Goal: Information Seeking & Learning: Learn about a topic

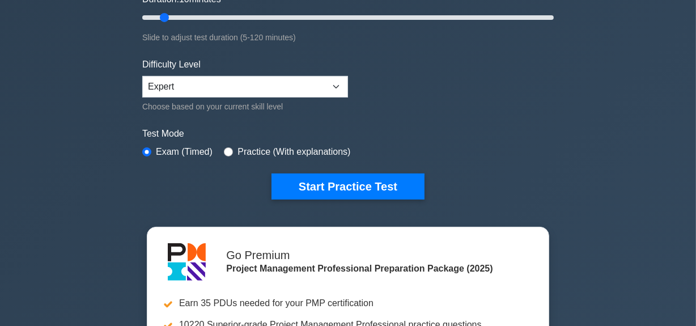
scroll to position [154, 0]
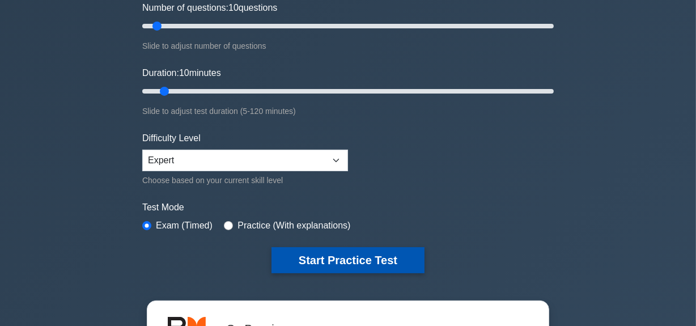
click at [335, 257] on button "Start Practice Test" at bounding box center [347, 260] width 153 height 26
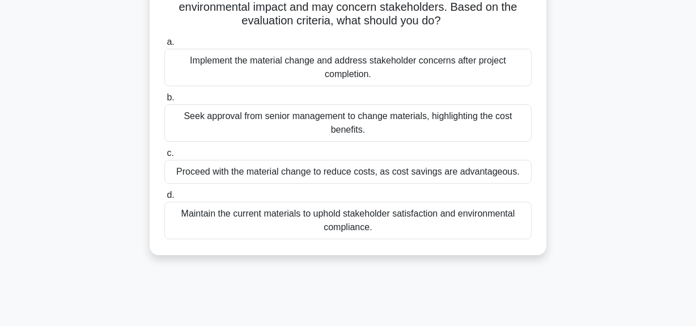
scroll to position [206, 0]
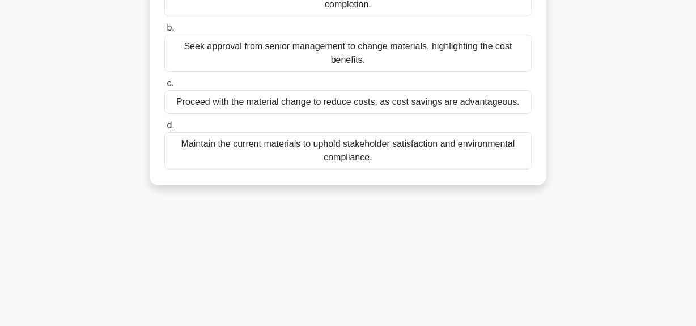
click at [338, 146] on div "Maintain the current materials to uphold stakeholder satisfaction and environme…" at bounding box center [347, 150] width 367 height 37
click at [164, 129] on input "d. Maintain the current materials to uphold stakeholder satisfaction and enviro…" at bounding box center [164, 125] width 0 height 7
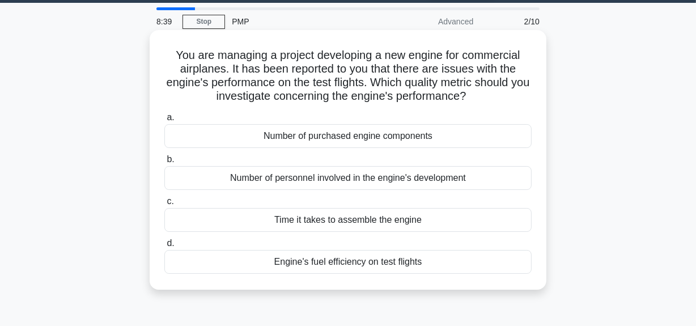
scroll to position [51, 0]
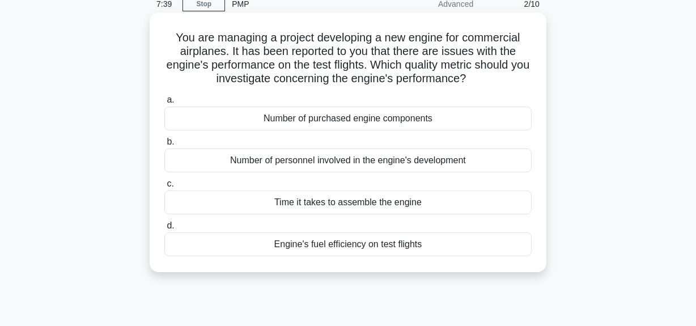
click at [358, 205] on div "Time it takes to assemble the engine" at bounding box center [347, 202] width 367 height 24
click at [164, 188] on input "c. Time it takes to assemble the engine" at bounding box center [164, 183] width 0 height 7
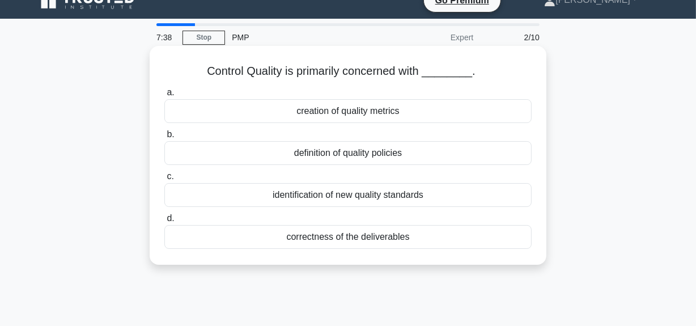
scroll to position [0, 0]
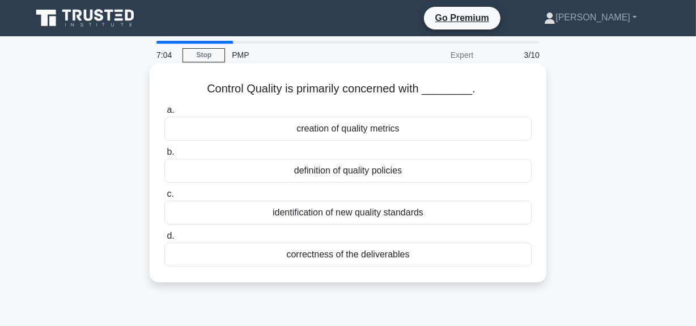
click at [379, 253] on div "correctness of the deliverables" at bounding box center [347, 255] width 367 height 24
click at [164, 240] on input "d. correctness of the deliverables" at bounding box center [164, 235] width 0 height 7
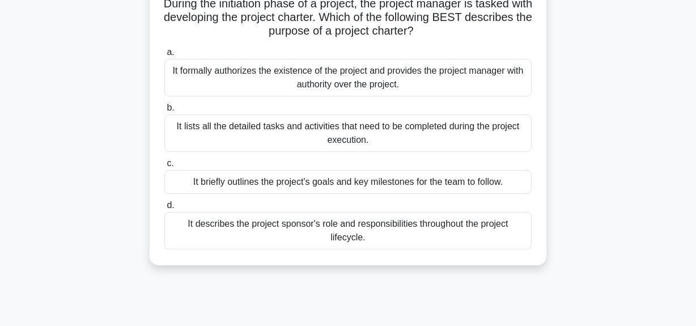
scroll to position [103, 0]
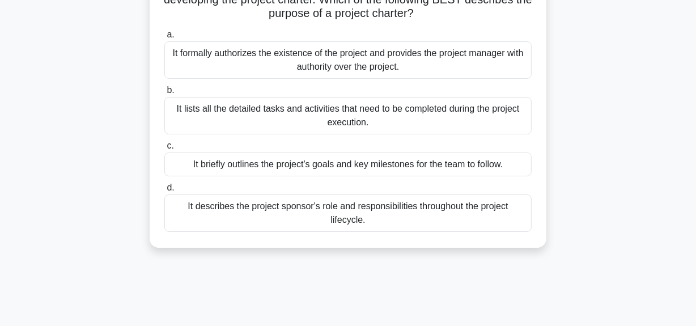
click at [256, 56] on div "It formally authorizes the existence of the project and provides the project ma…" at bounding box center [347, 59] width 367 height 37
click at [164, 39] on input "a. It formally authorizes the existence of the project and provides the project…" at bounding box center [164, 34] width 0 height 7
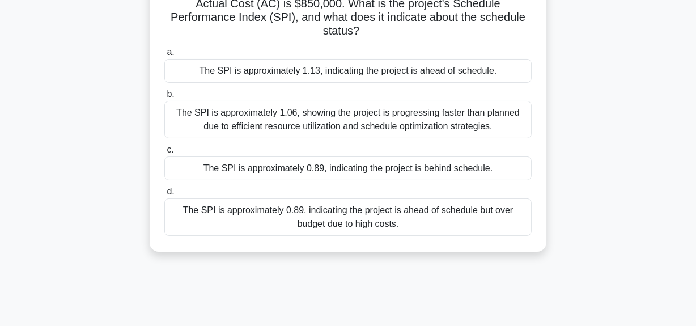
scroll to position [154, 0]
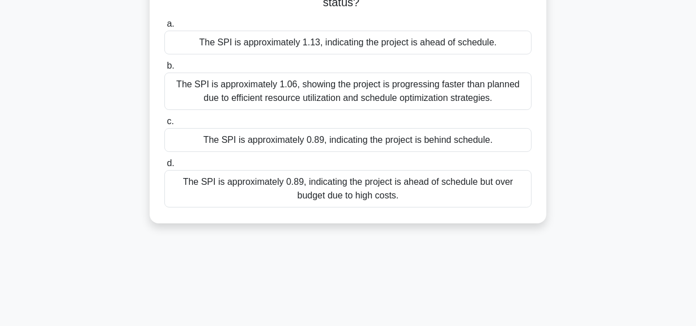
click at [324, 184] on div "The SPI is approximately 0.89, indicating the project is ahead of schedule but …" at bounding box center [347, 188] width 367 height 37
click at [164, 167] on input "d. The SPI is approximately 0.89, indicating the project is ahead of schedule b…" at bounding box center [164, 163] width 0 height 7
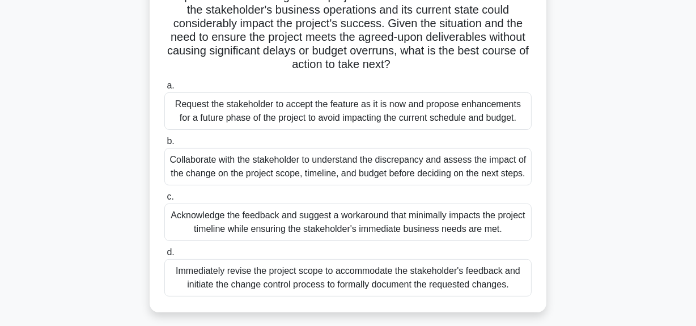
scroll to position [206, 0]
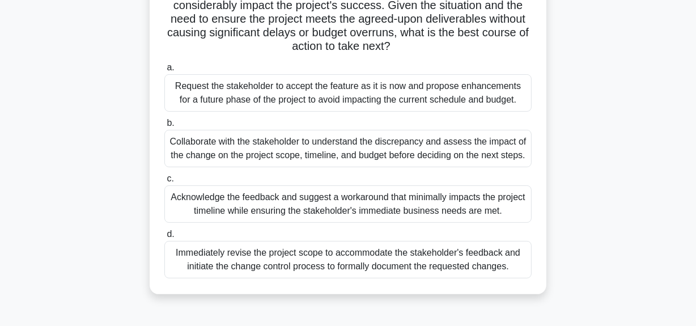
click at [345, 148] on div "Collaborate with the stakeholder to understand the discrepancy and assess the i…" at bounding box center [347, 148] width 367 height 37
click at [164, 127] on input "b. Collaborate with the stakeholder to understand the discrepancy and assess th…" at bounding box center [164, 123] width 0 height 7
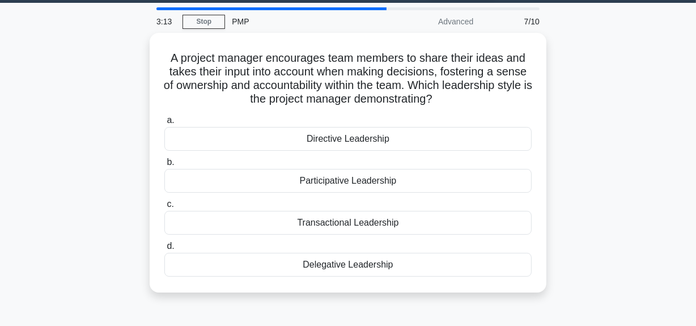
scroll to position [51, 0]
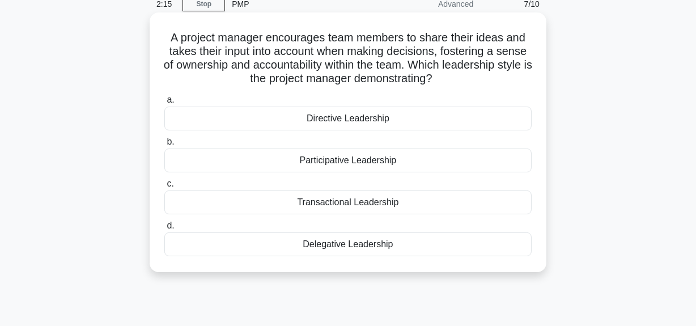
click at [371, 244] on div "Delegative Leadership" at bounding box center [347, 244] width 367 height 24
click at [164, 229] on input "d. Delegative Leadership" at bounding box center [164, 225] width 0 height 7
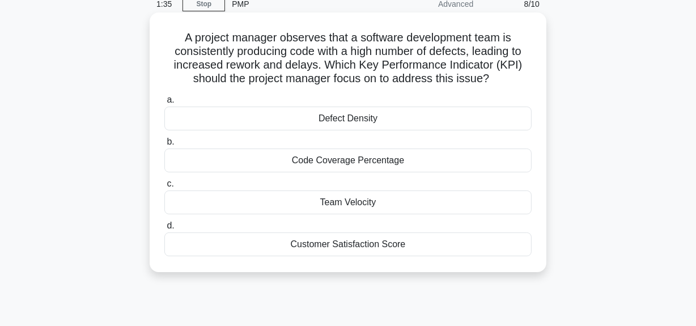
click at [346, 120] on div "Defect Density" at bounding box center [347, 119] width 367 height 24
click at [164, 104] on input "a. Defect Density" at bounding box center [164, 99] width 0 height 7
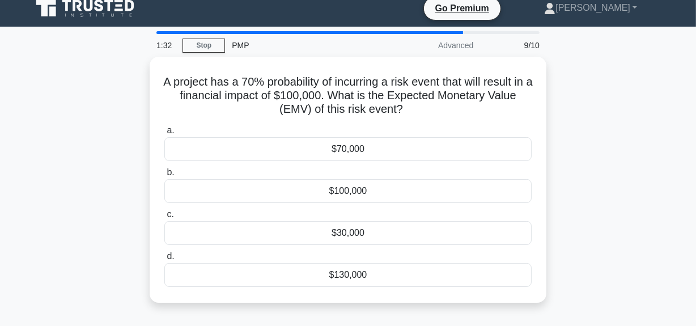
scroll to position [0, 0]
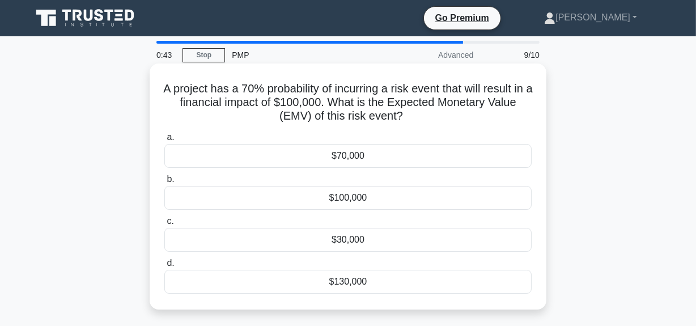
click at [359, 282] on div "$130,000" at bounding box center [347, 282] width 367 height 24
click at [164, 267] on input "d. $130,000" at bounding box center [164, 263] width 0 height 7
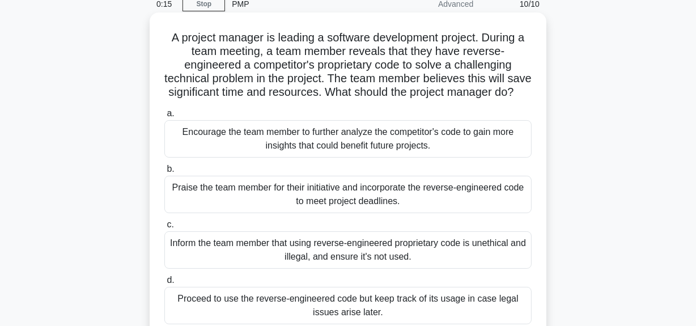
scroll to position [103, 0]
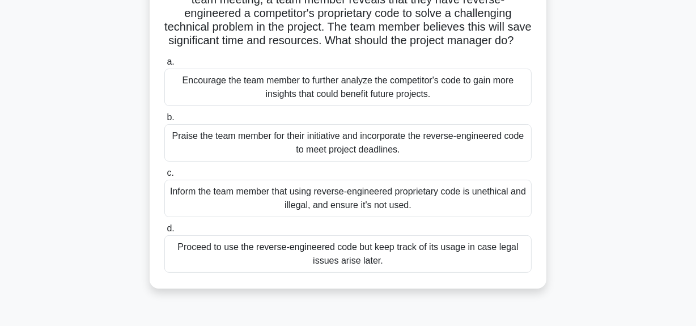
click at [322, 261] on div "Proceed to use the reverse-engineered code but keep track of its usage in case …" at bounding box center [347, 253] width 367 height 37
click at [164, 232] on input "d. Proceed to use the reverse-engineered code but keep track of its usage in ca…" at bounding box center [164, 228] width 0 height 7
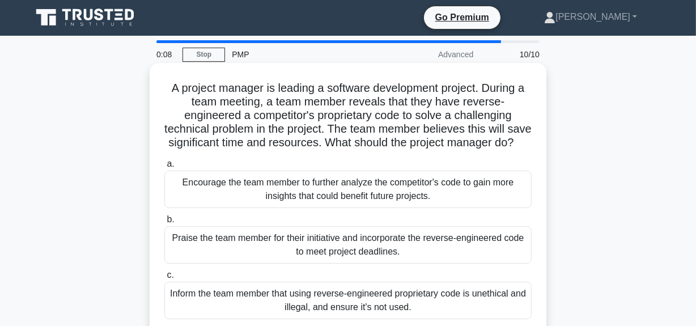
scroll to position [0, 0]
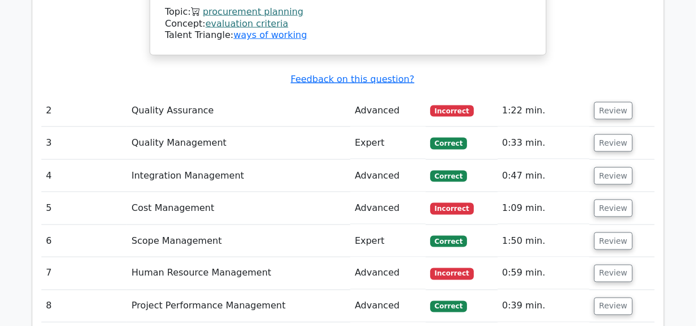
scroll to position [1545, 0]
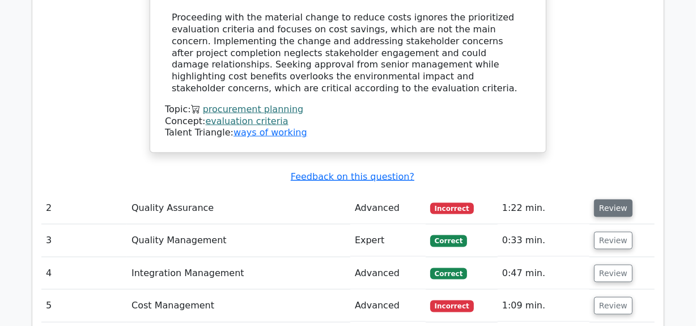
click at [619, 199] on button "Review" at bounding box center [613, 208] width 39 height 18
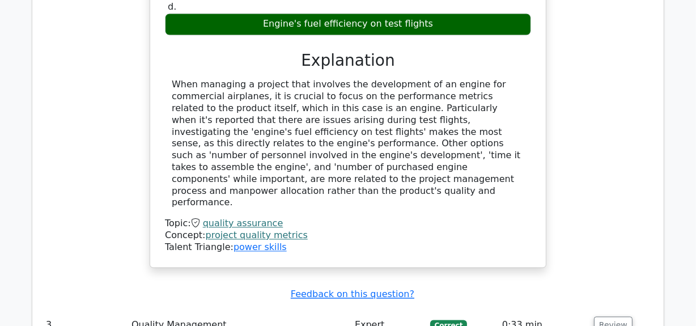
scroll to position [2009, 0]
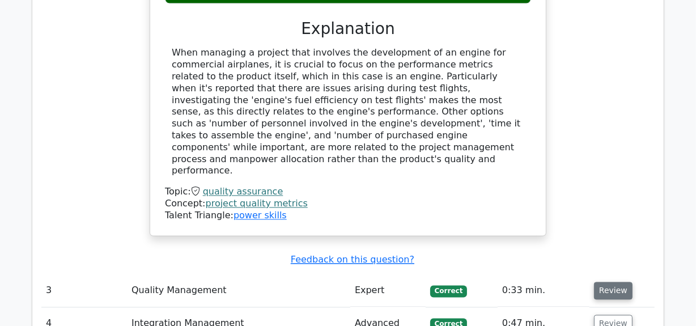
click at [613, 282] on button "Review" at bounding box center [613, 291] width 39 height 18
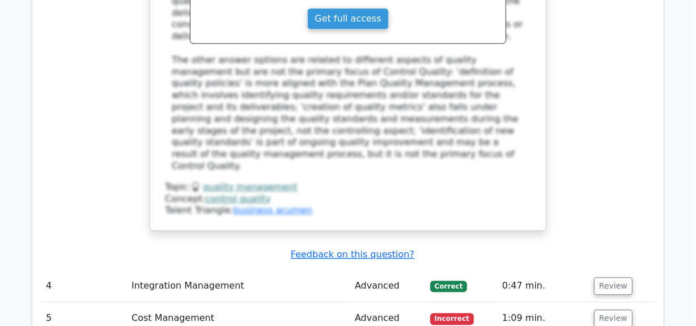
scroll to position [2627, 0]
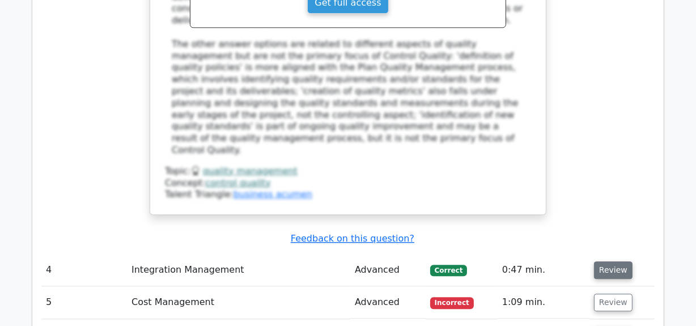
click at [611, 261] on button "Review" at bounding box center [613, 270] width 39 height 18
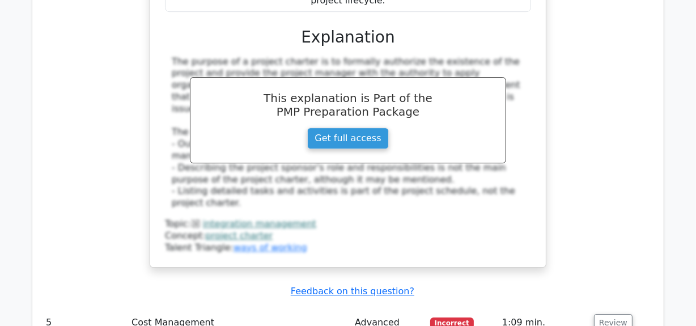
scroll to position [3193, 0]
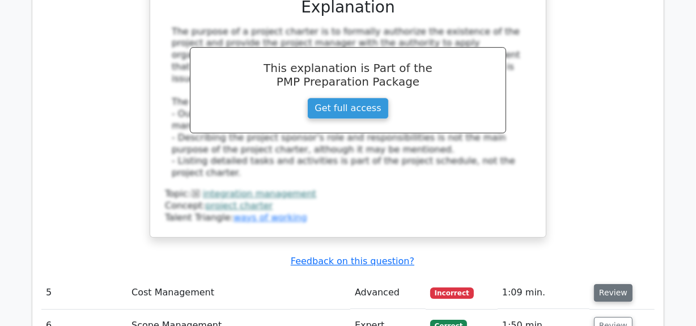
click at [604, 284] on button "Review" at bounding box center [613, 293] width 39 height 18
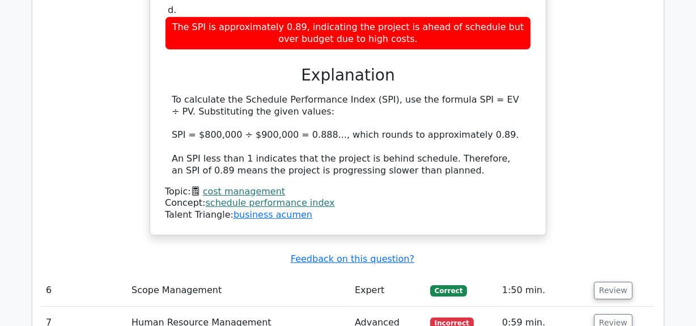
scroll to position [3760, 0]
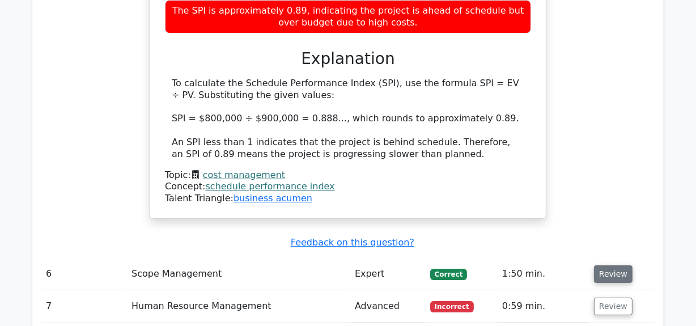
click at [607, 265] on button "Review" at bounding box center [613, 274] width 39 height 18
click at [603, 265] on button "Review" at bounding box center [613, 274] width 39 height 18
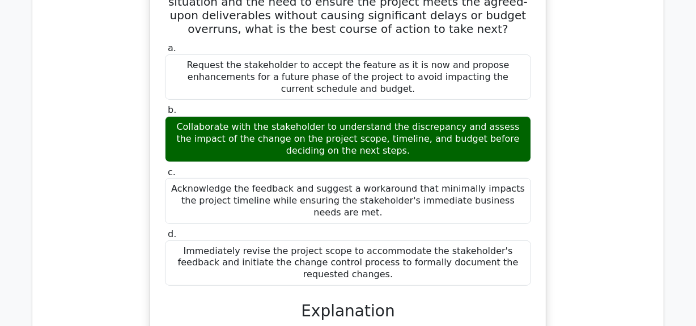
scroll to position [4481, 0]
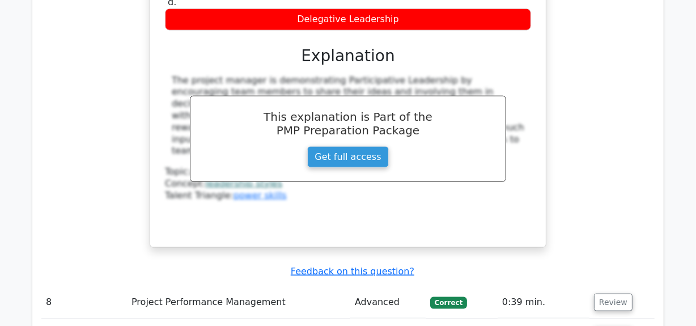
scroll to position [4945, 0]
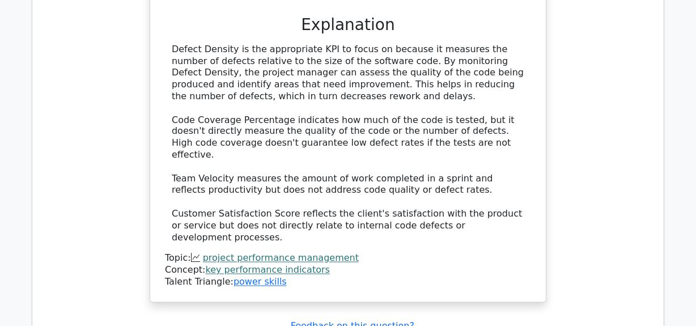
scroll to position [5615, 0]
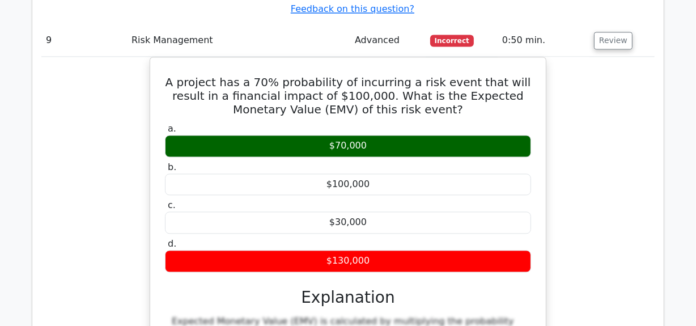
scroll to position [6181, 0]
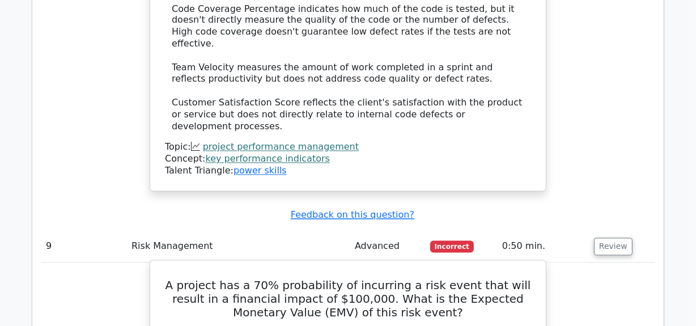
scroll to position [5717, 0]
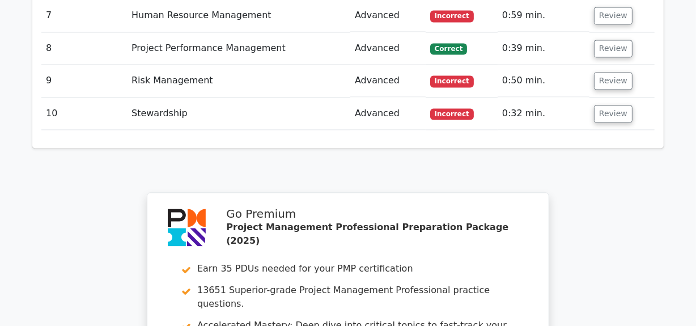
scroll to position [2060, 0]
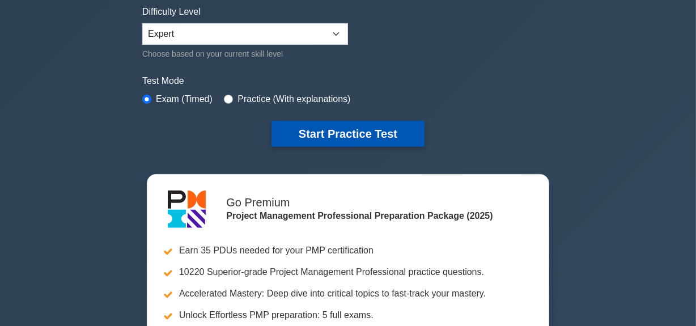
scroll to position [257, 0]
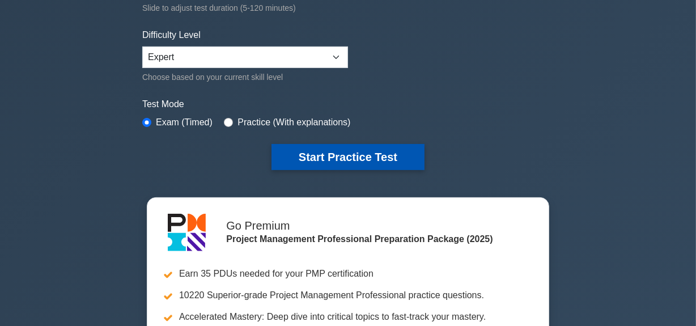
click at [339, 156] on button "Start Practice Test" at bounding box center [347, 157] width 153 height 26
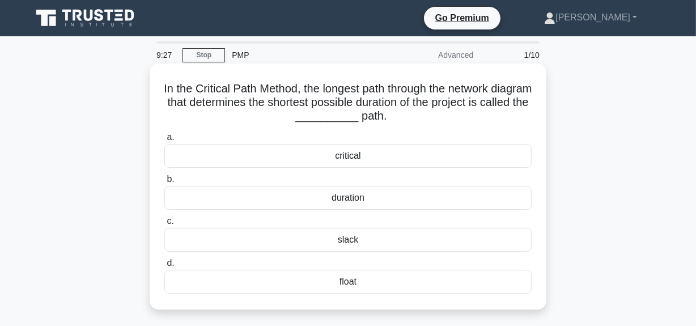
click at [358, 156] on div "critical" at bounding box center [347, 156] width 367 height 24
click at [164, 141] on input "a. critical" at bounding box center [164, 137] width 0 height 7
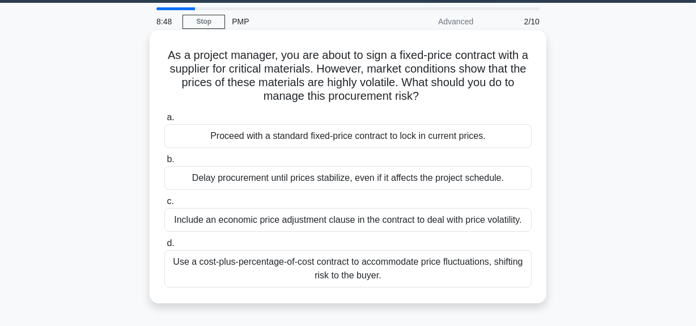
scroll to position [51, 0]
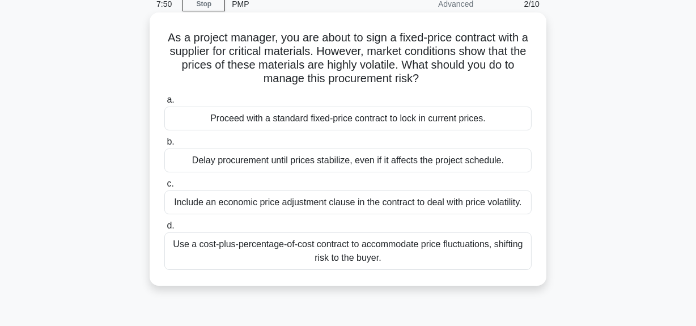
click at [363, 120] on div "Proceed with a standard fixed-price contract to lock in current prices." at bounding box center [347, 119] width 367 height 24
click at [164, 104] on input "a. Proceed with a standard fixed-price contract to lock in current prices." at bounding box center [164, 99] width 0 height 7
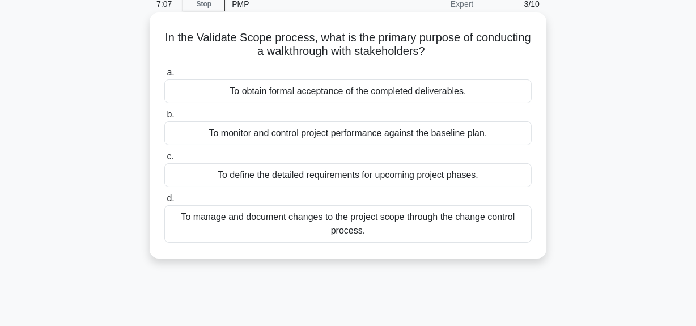
click at [317, 135] on div "To monitor and control project performance against the baseline plan." at bounding box center [347, 133] width 367 height 24
click at [164, 118] on input "b. To monitor and control project performance against the baseline plan." at bounding box center [164, 114] width 0 height 7
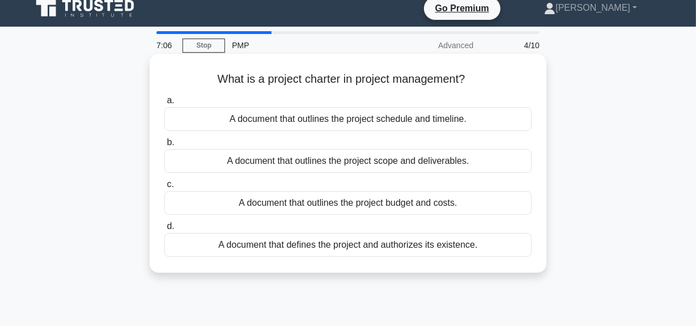
scroll to position [0, 0]
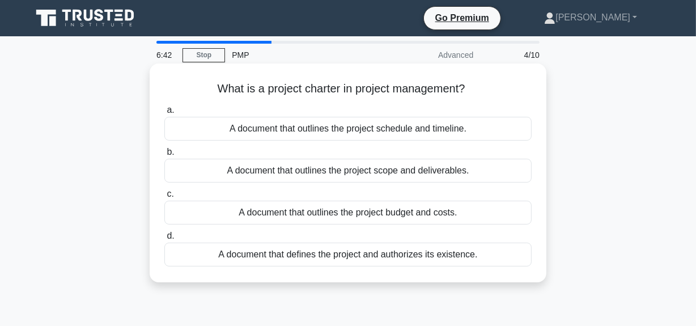
click at [333, 256] on div "A document that defines the project and authorizes its existence." at bounding box center [347, 255] width 367 height 24
click at [164, 240] on input "d. A document that defines the project and authorizes its existence." at bounding box center [164, 235] width 0 height 7
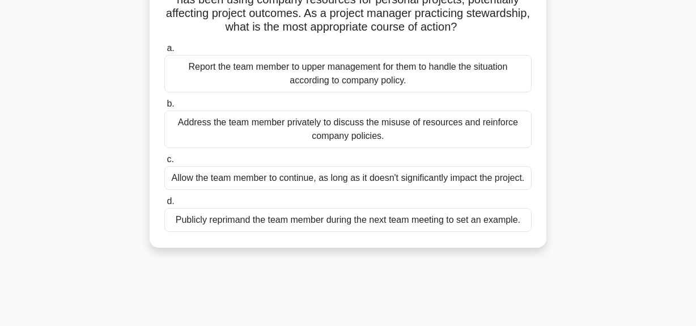
scroll to position [154, 0]
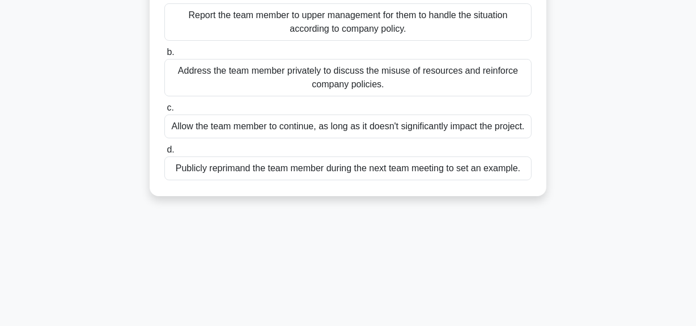
click at [254, 73] on div "Address the team member privately to discuss the misuse of resources and reinfo…" at bounding box center [347, 77] width 367 height 37
click at [164, 56] on input "b. Address the team member privately to discuss the misuse of resources and rei…" at bounding box center [164, 52] width 0 height 7
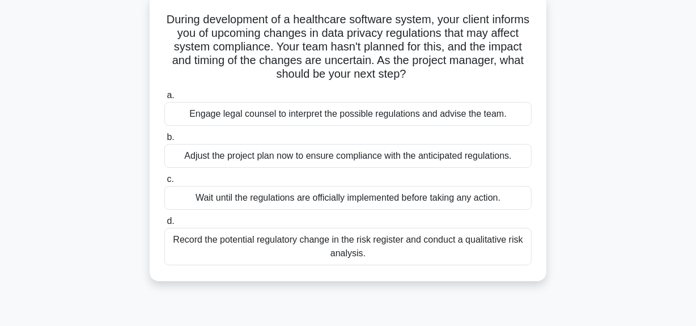
scroll to position [51, 0]
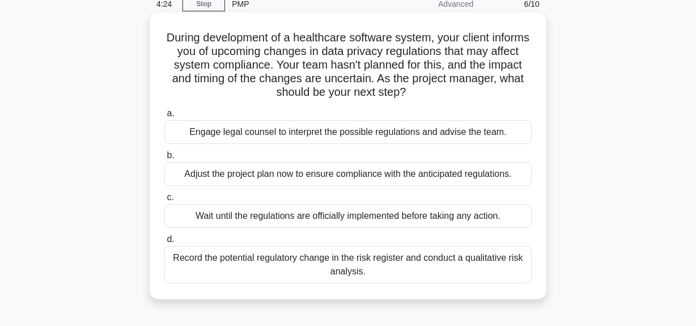
click at [278, 176] on div "Adjust the project plan now to ensure compliance with the anticipated regulatio…" at bounding box center [347, 174] width 367 height 24
click at [164, 159] on input "b. Adjust the project plan now to ensure compliance with the anticipated regula…" at bounding box center [164, 155] width 0 height 7
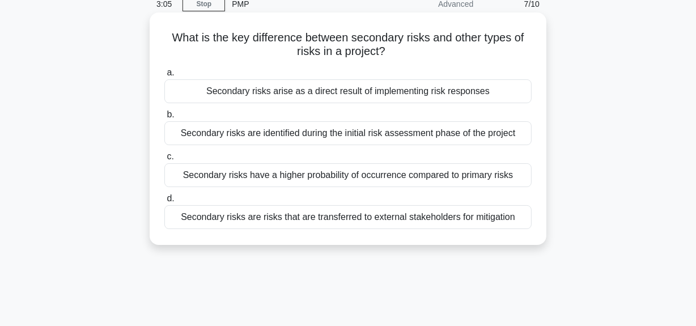
click at [329, 176] on div "Secondary risks have a higher probability of occurrence compared to primary ris…" at bounding box center [347, 175] width 367 height 24
click at [164, 160] on input "c. Secondary risks have a higher probability of occurrence compared to primary …" at bounding box center [164, 156] width 0 height 7
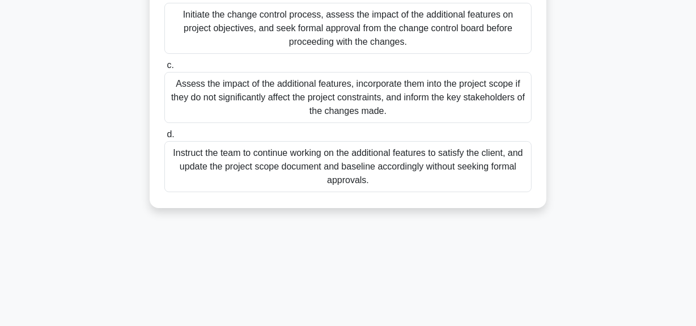
scroll to position [206, 0]
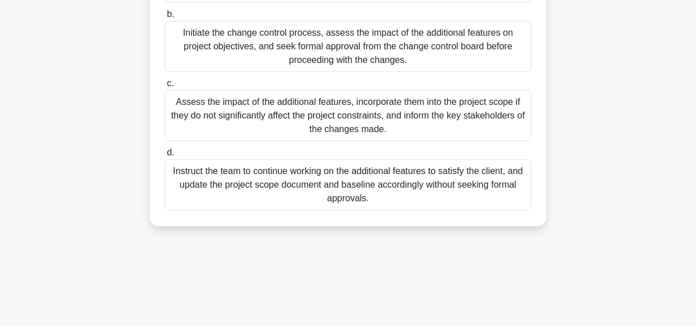
click at [289, 42] on div "Initiate the change control process, assess the impact of the additional featur…" at bounding box center [347, 46] width 367 height 51
click at [164, 18] on input "b. Initiate the change control process, assess the impact of the additional fea…" at bounding box center [164, 14] width 0 height 7
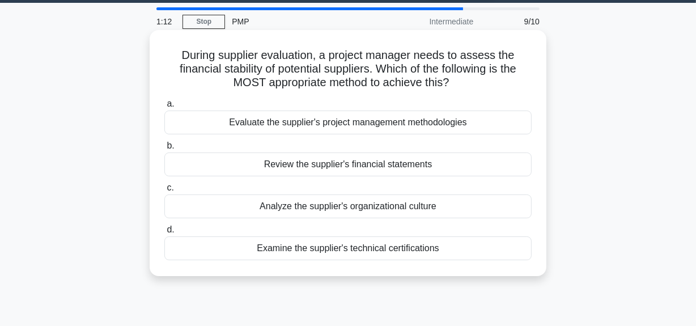
scroll to position [51, 0]
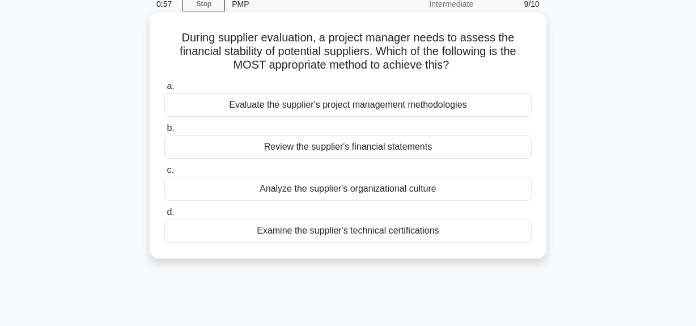
click at [351, 144] on div "Review the supplier's financial statements" at bounding box center [347, 147] width 367 height 24
click at [164, 132] on input "b. Review the supplier's financial statements" at bounding box center [164, 128] width 0 height 7
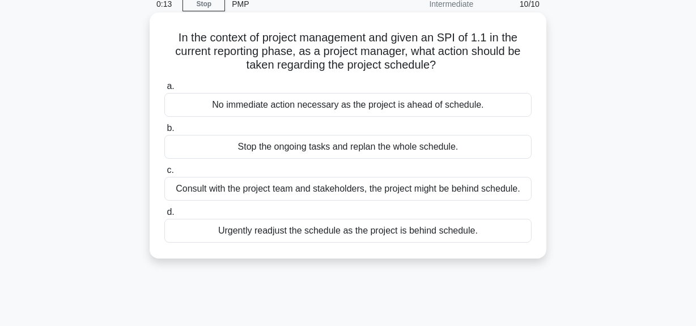
click at [330, 188] on div "Consult with the project team and stakeholders, the project might be behind sch…" at bounding box center [347, 189] width 367 height 24
click at [164, 174] on input "c. Consult with the project team and stakeholders, the project might be behind …" at bounding box center [164, 170] width 0 height 7
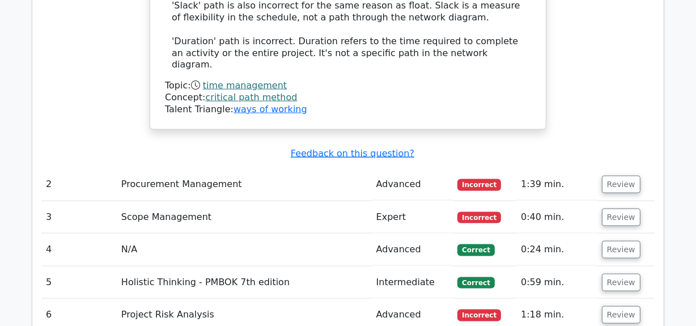
scroll to position [1442, 0]
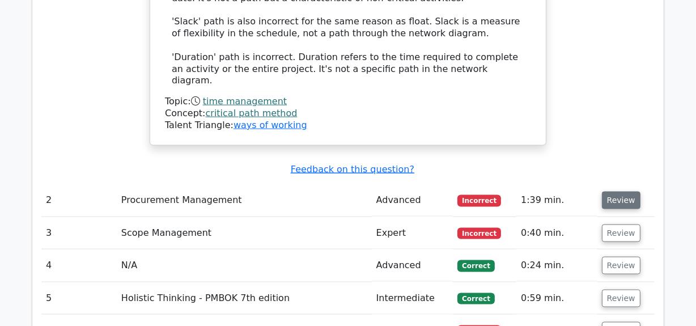
click at [619, 192] on button "Review" at bounding box center [621, 201] width 39 height 18
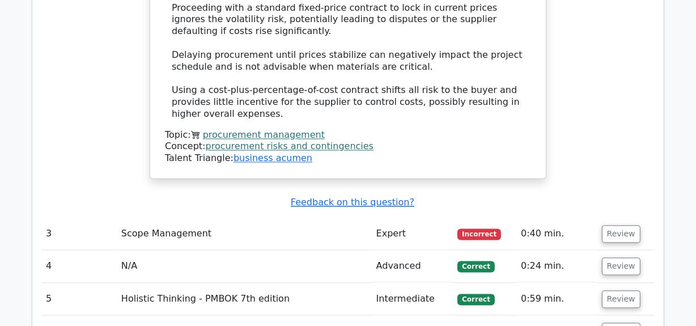
scroll to position [2060, 0]
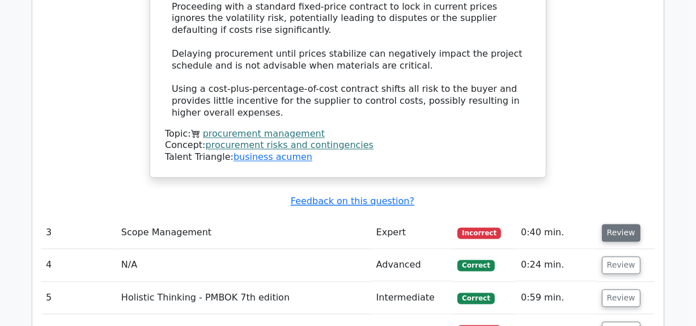
click at [618, 224] on button "Review" at bounding box center [621, 233] width 39 height 18
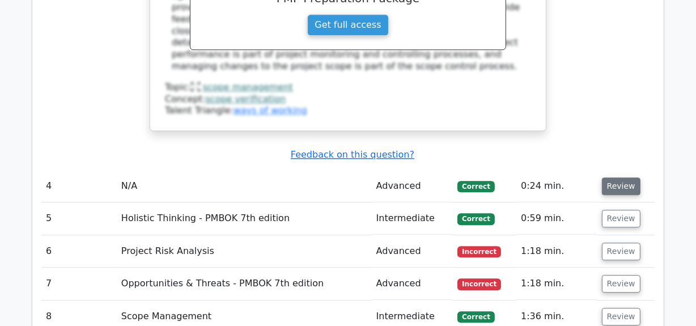
scroll to position [2678, 0]
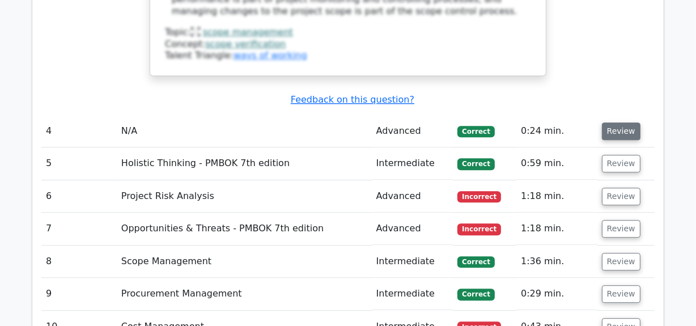
click at [625, 122] on button "Review" at bounding box center [621, 131] width 39 height 18
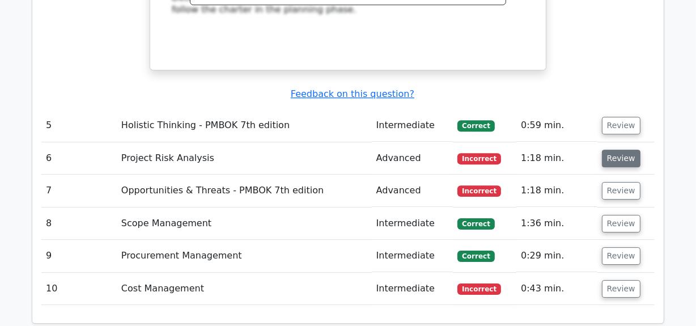
scroll to position [3142, 0]
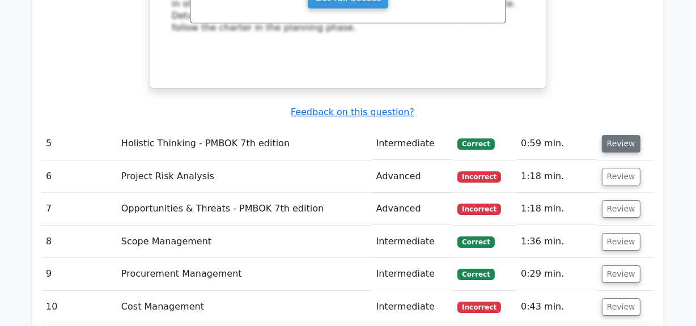
click at [616, 135] on button "Review" at bounding box center [621, 144] width 39 height 18
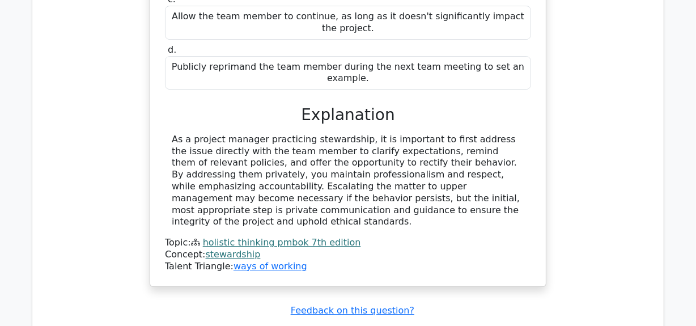
scroll to position [3502, 0]
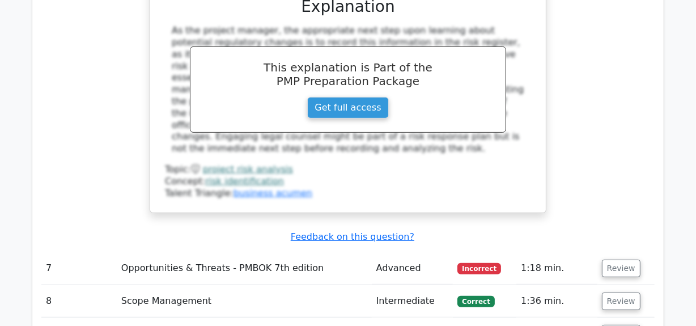
scroll to position [4172, 0]
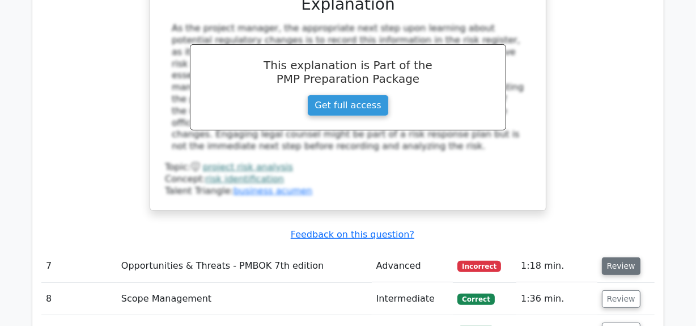
click at [626, 257] on button "Review" at bounding box center [621, 266] width 39 height 18
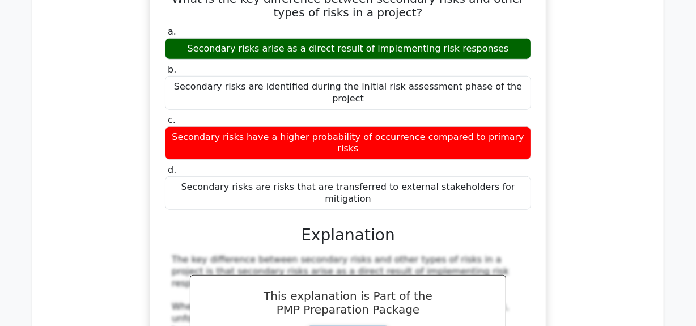
scroll to position [4687, 0]
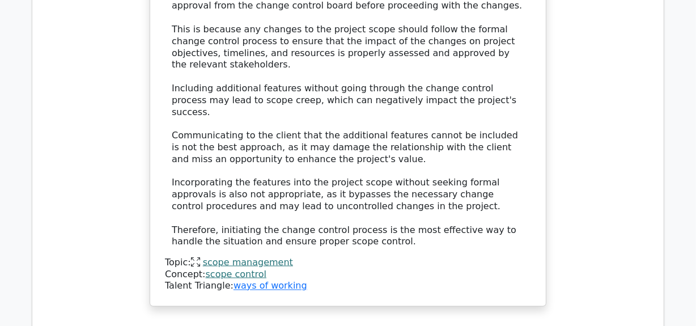
scroll to position [5460, 0]
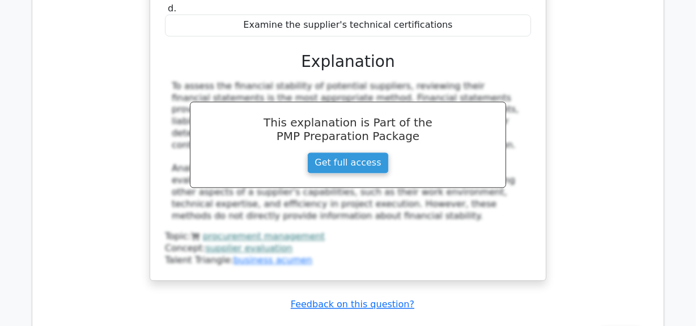
scroll to position [6026, 0]
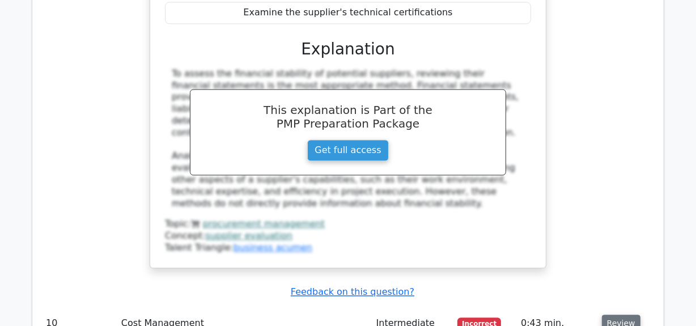
click at [618, 314] on button "Review" at bounding box center [621, 323] width 39 height 18
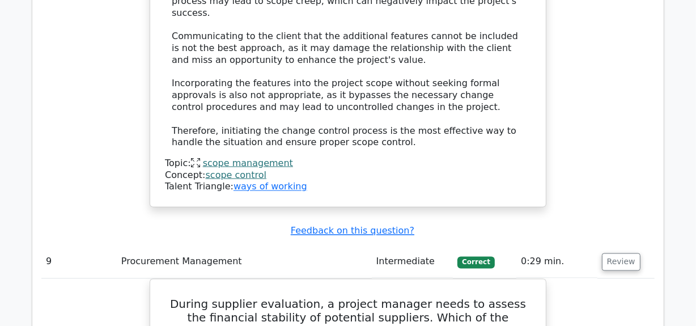
scroll to position [5408, 0]
